Goal: Check status

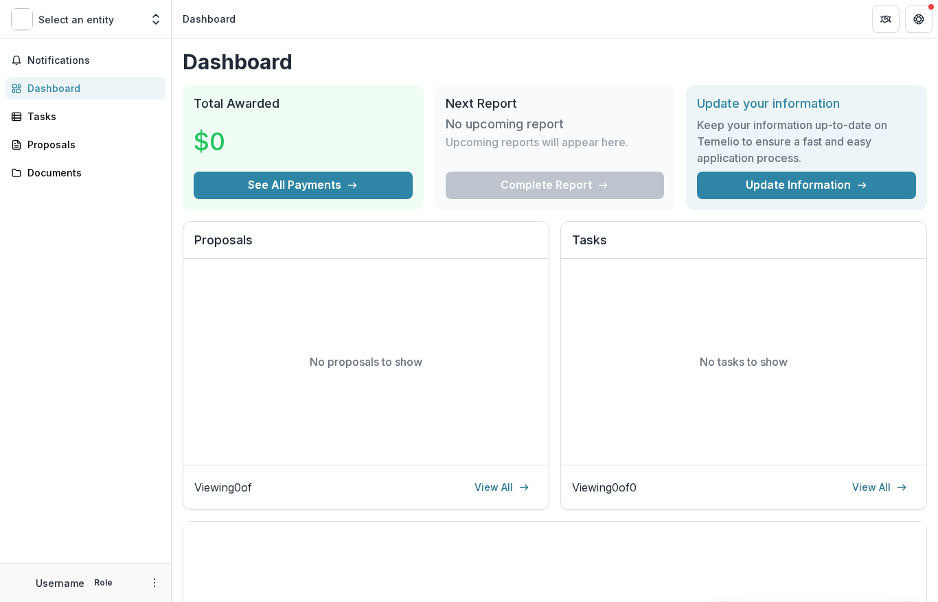
click at [122, 58] on span "Notifications" at bounding box center [93, 61] width 133 height 12
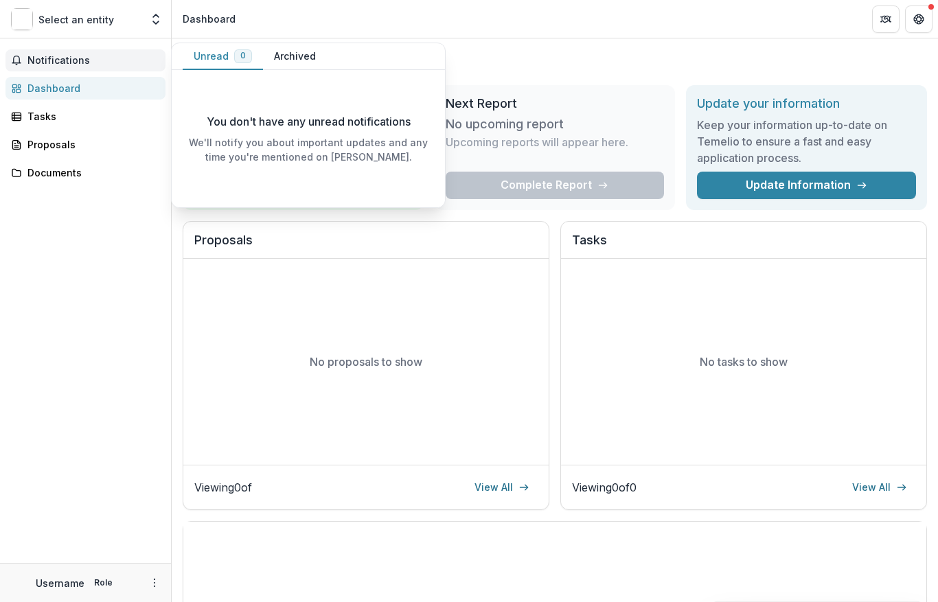
click at [102, 82] on div "Dashboard" at bounding box center [90, 88] width 127 height 14
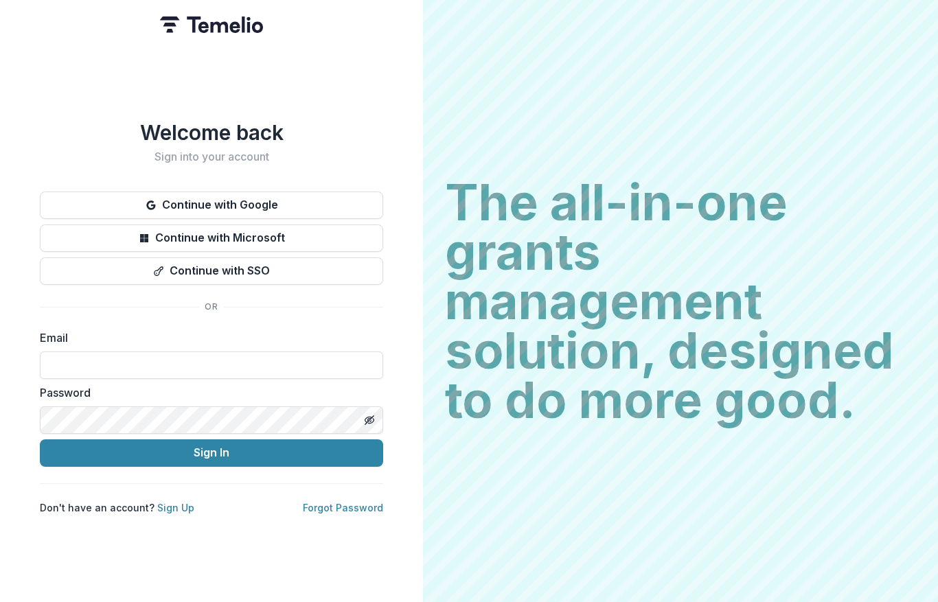
click at [195, 367] on input at bounding box center [211, 365] width 343 height 27
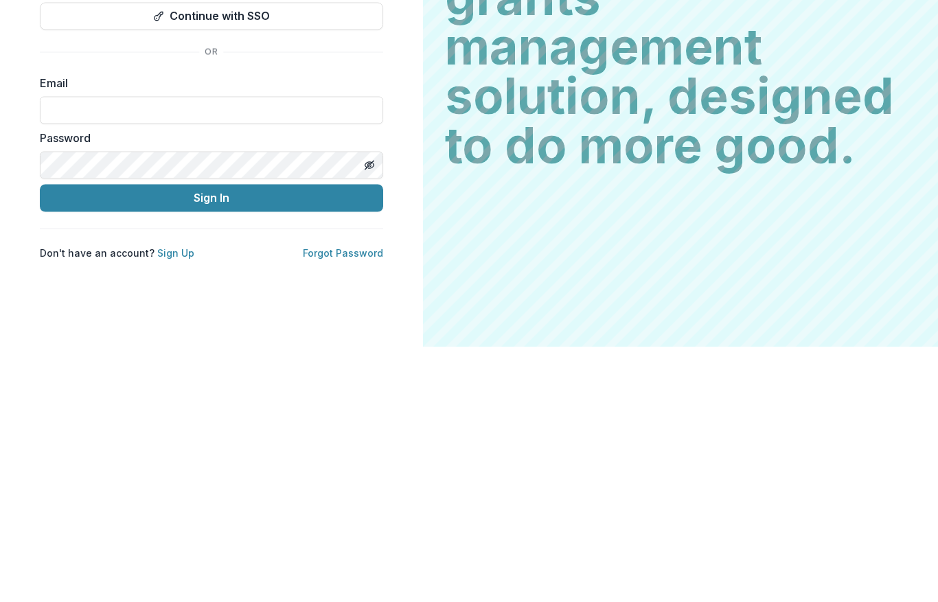
type input "**********"
click at [308, 439] on button "Sign In" at bounding box center [211, 452] width 343 height 27
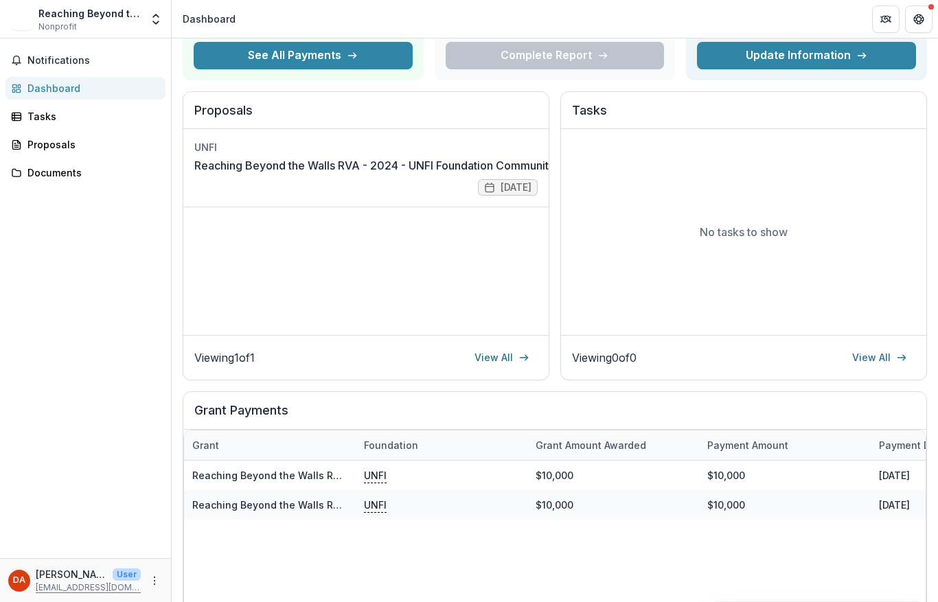
scroll to position [130, 0]
click at [556, 498] on div "$10,000" at bounding box center [613, 504] width 172 height 30
click at [322, 505] on link "Reaching Beyond the Walls RVA - 2024 - UNFI Foundation Community Grants Applica…" at bounding box center [405, 504] width 427 height 12
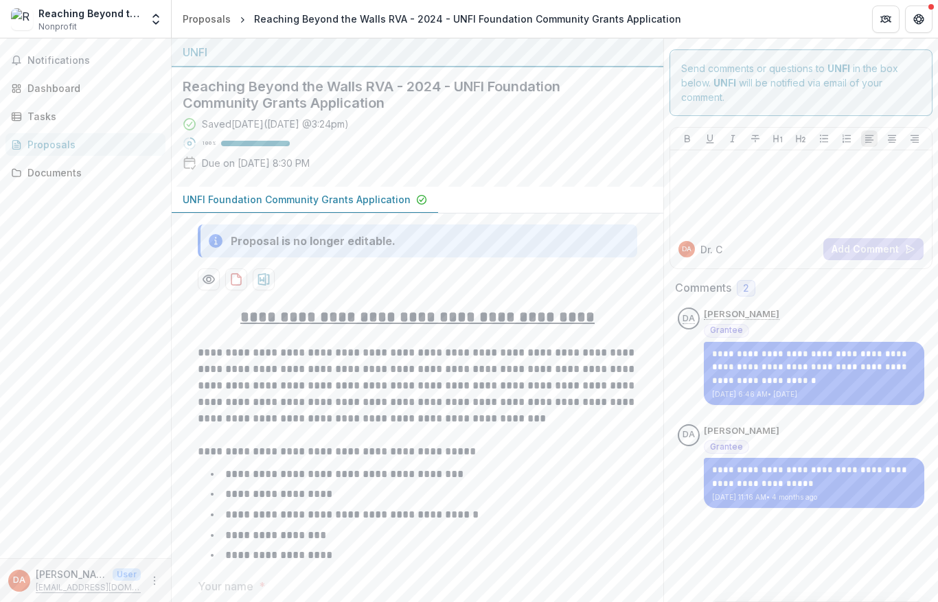
click at [78, 87] on div "Dashboard" at bounding box center [90, 88] width 127 height 14
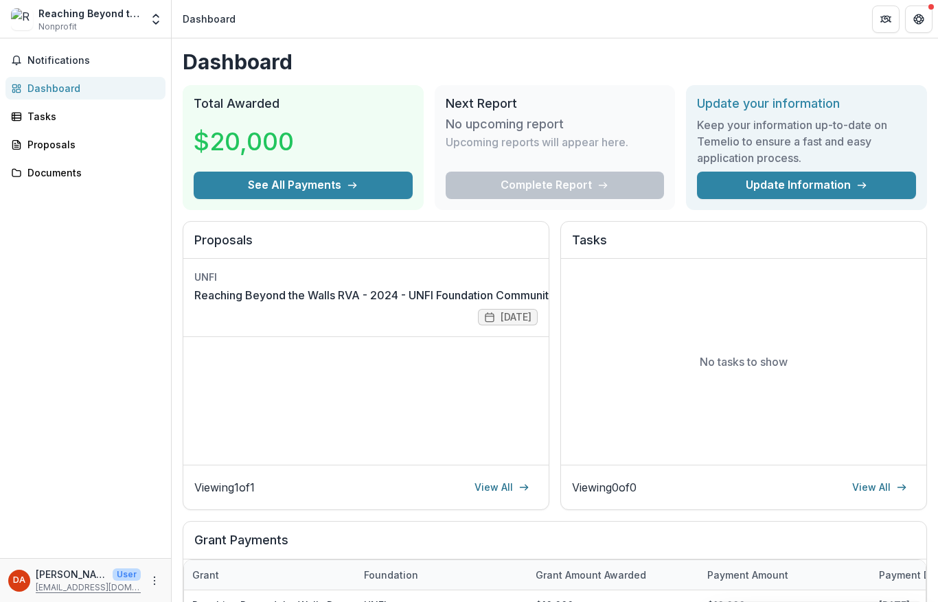
click at [372, 181] on button "See All Payments" at bounding box center [303, 185] width 219 height 27
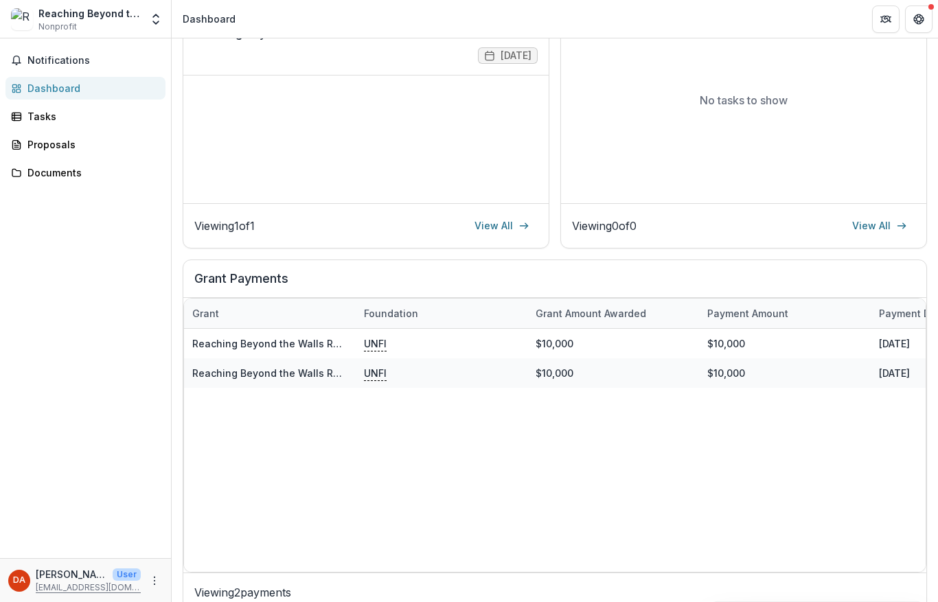
scroll to position [270, 0]
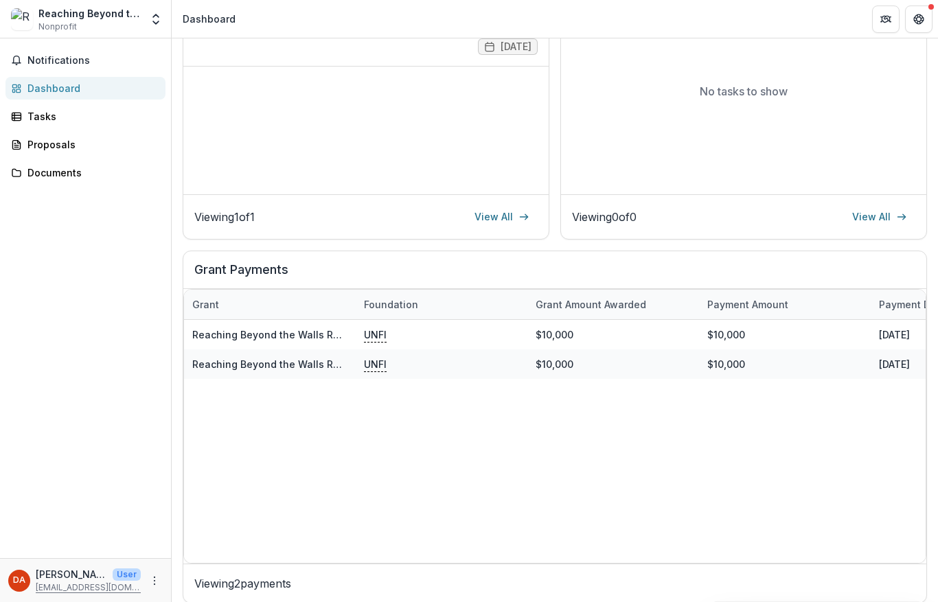
click at [908, 367] on div "[DATE]" at bounding box center [957, 364] width 172 height 30
click at [402, 360] on div "UNFI" at bounding box center [441, 364] width 155 height 30
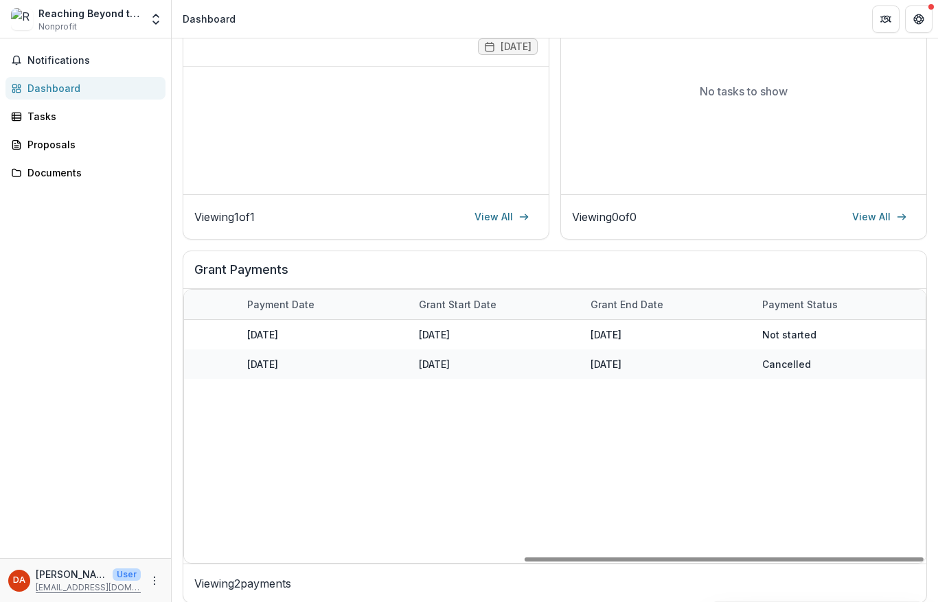
scroll to position [0, 632]
